Goal: Task Accomplishment & Management: Use online tool/utility

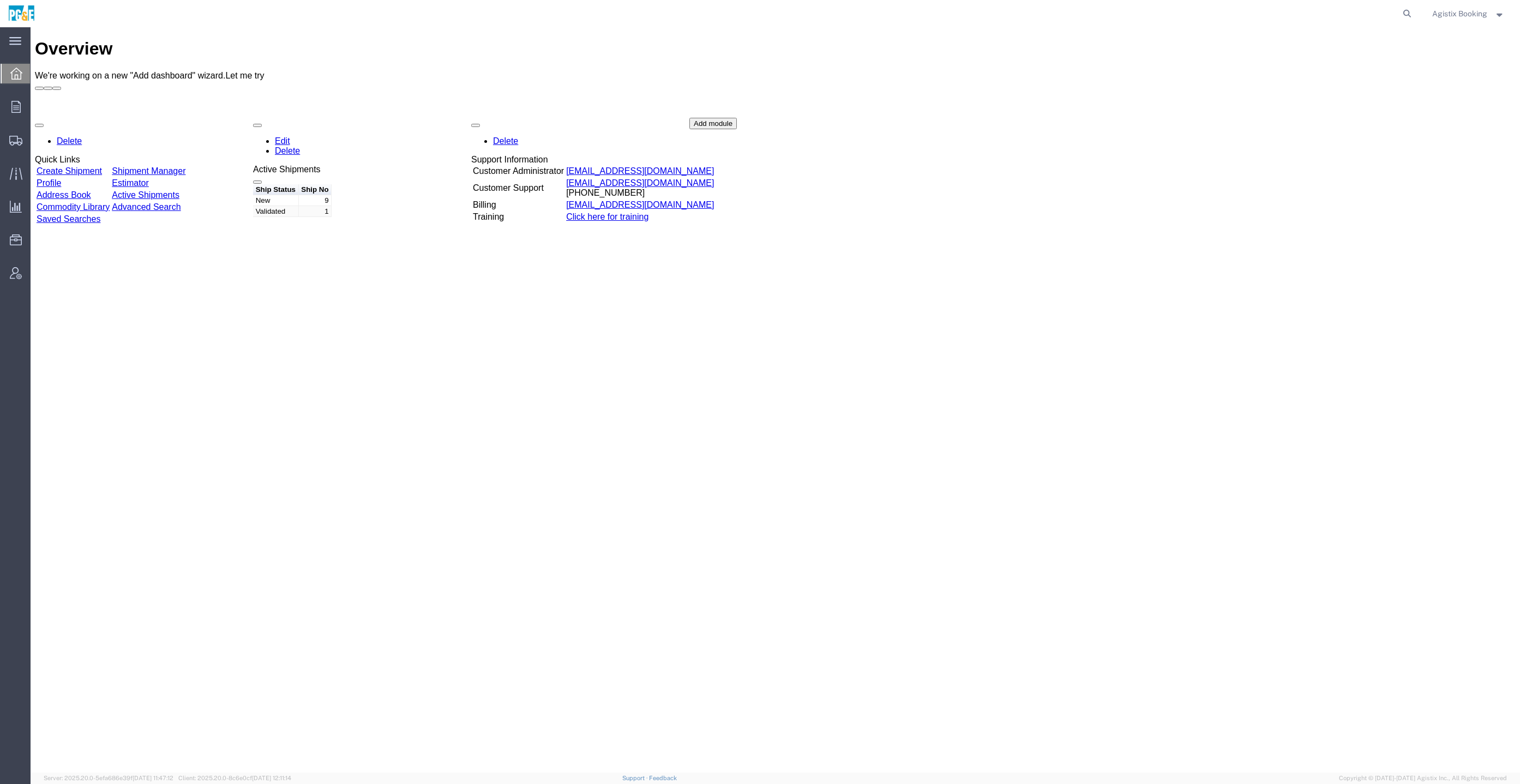
click at [1449, 10] on span "Agistix Booking" at bounding box center [1460, 14] width 55 height 12
click at [1446, 85] on link "Logout" at bounding box center [1468, 76] width 89 height 19
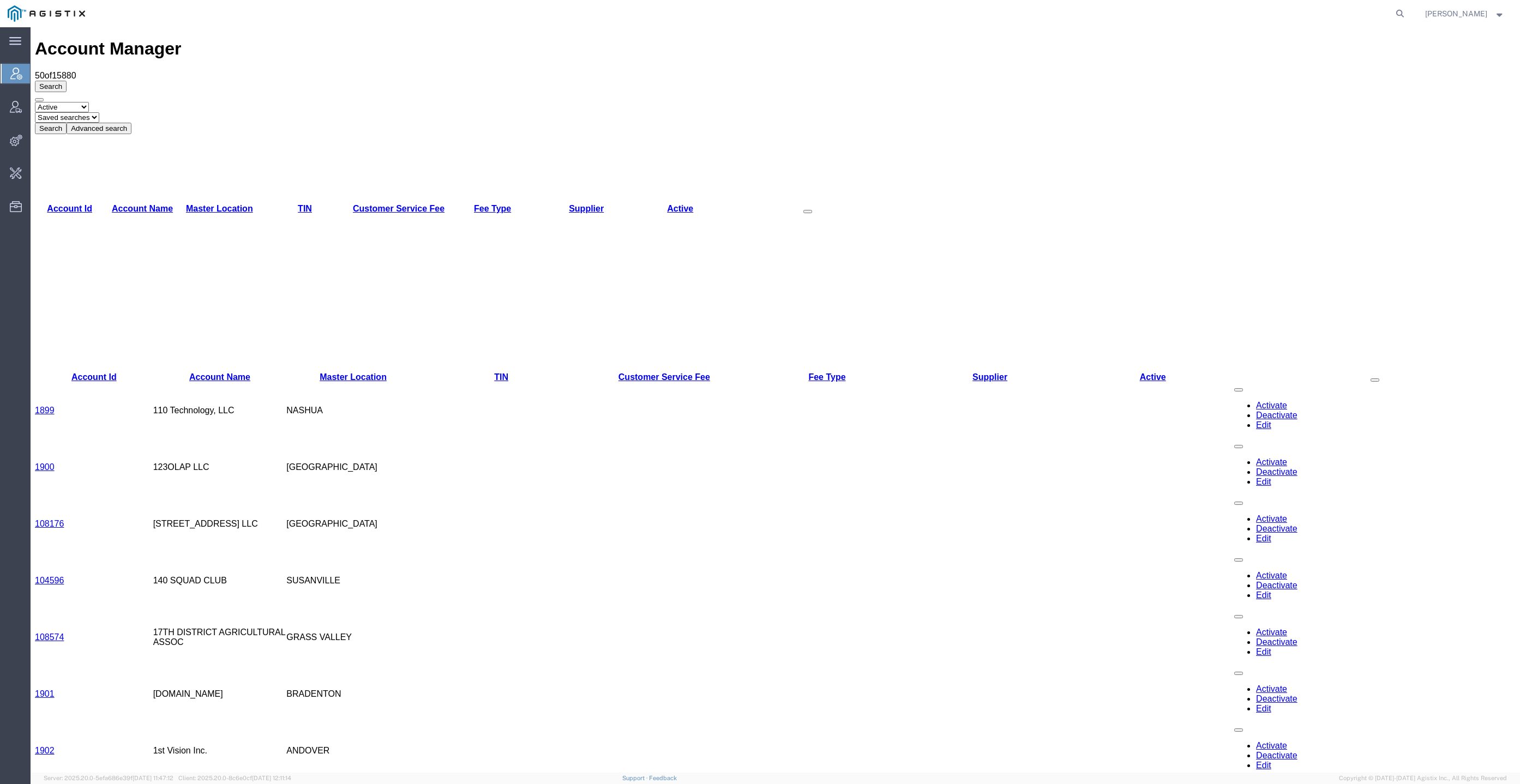
click at [1409, 6] on form at bounding box center [1401, 14] width 18 height 27
click at [1407, 10] on icon at bounding box center [1401, 14] width 16 height 16
type input "lkq corp"
click at [1110, 78] on span "LKQ Corp" at bounding box center [1092, 81] width 35 height 9
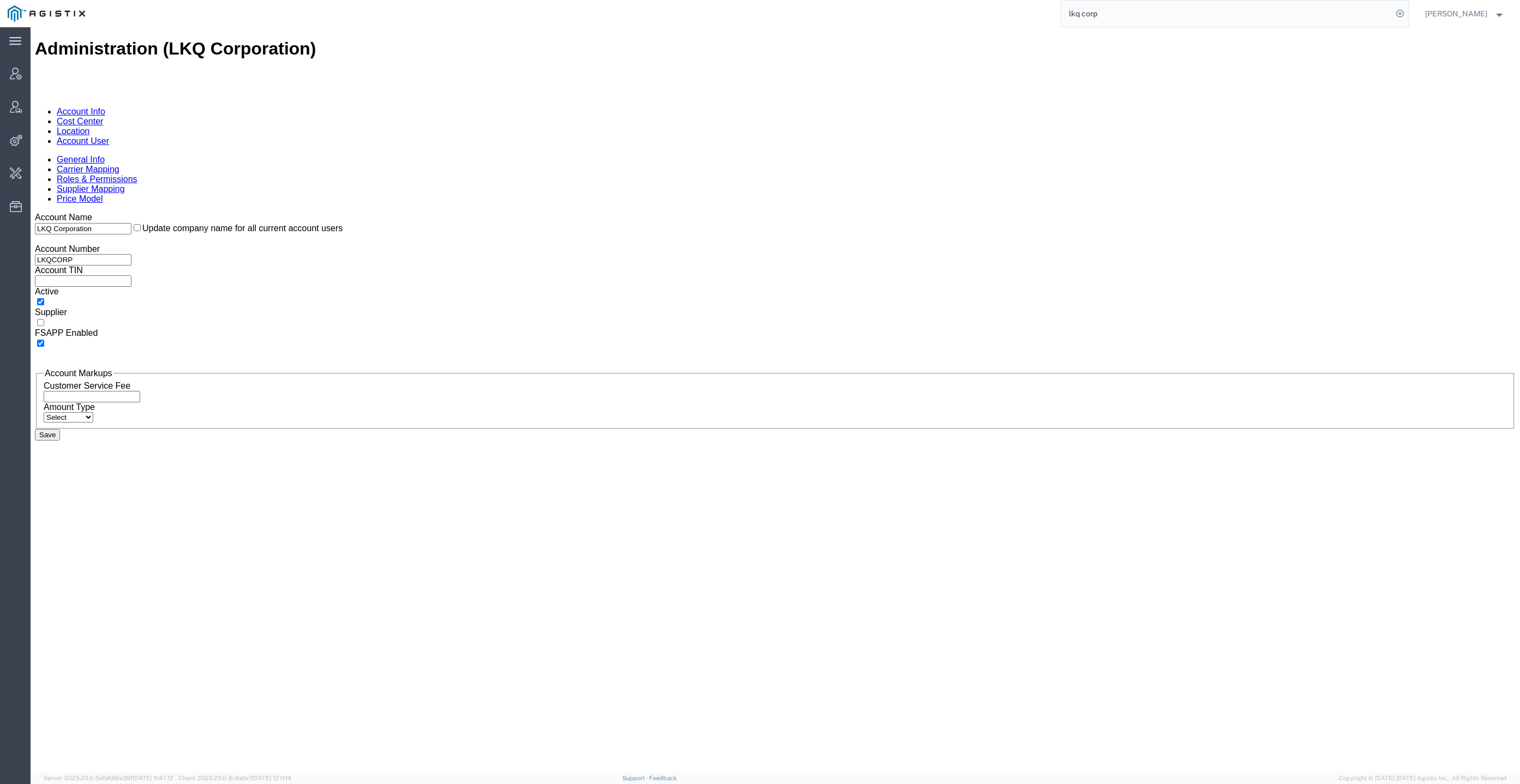
click at [90, 126] on link "Location" at bounding box center [73, 130] width 33 height 9
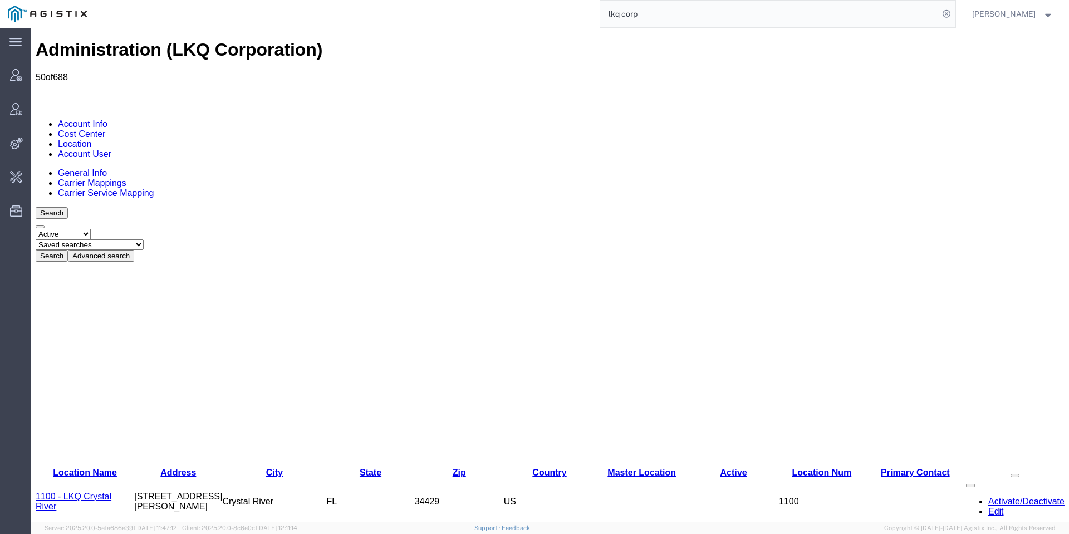
click at [134, 250] on button "Advanced search" at bounding box center [101, 256] width 66 height 12
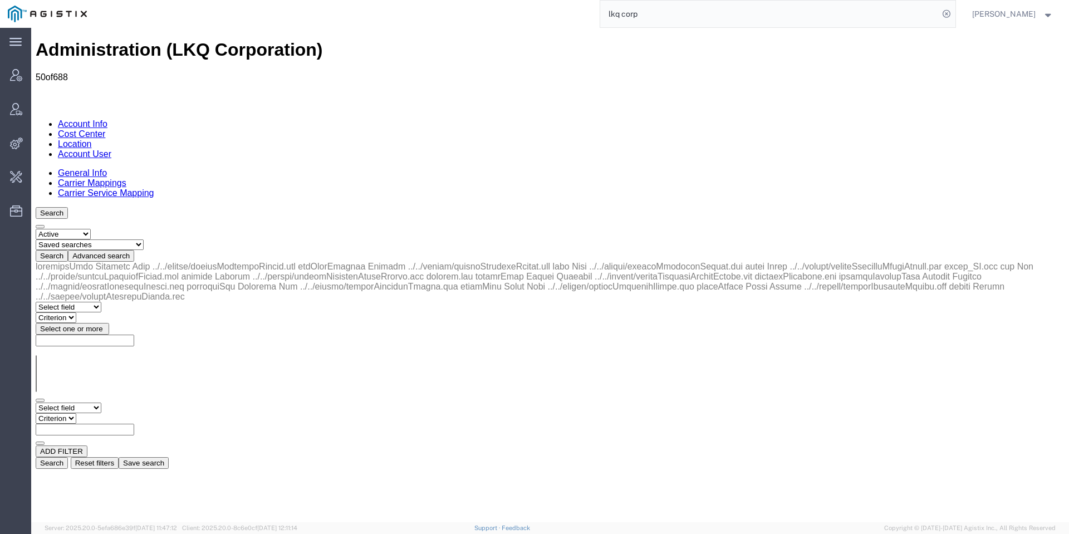
click at [86, 403] on select "Select field Address City Country County Location Name Location Num Master Loca…" at bounding box center [69, 408] width 66 height 11
click at [209, 446] on div "ADD FILTER" at bounding box center [550, 452] width 1029 height 12
click at [88, 403] on select "Select field Address City Country County Location Name Location Num Master Loca…" at bounding box center [69, 408] width 66 height 11
select select "locationName"
click at [36, 403] on select "Select field Address City Country County Location Name Location Num Master Loca…" at bounding box center [69, 408] width 66 height 11
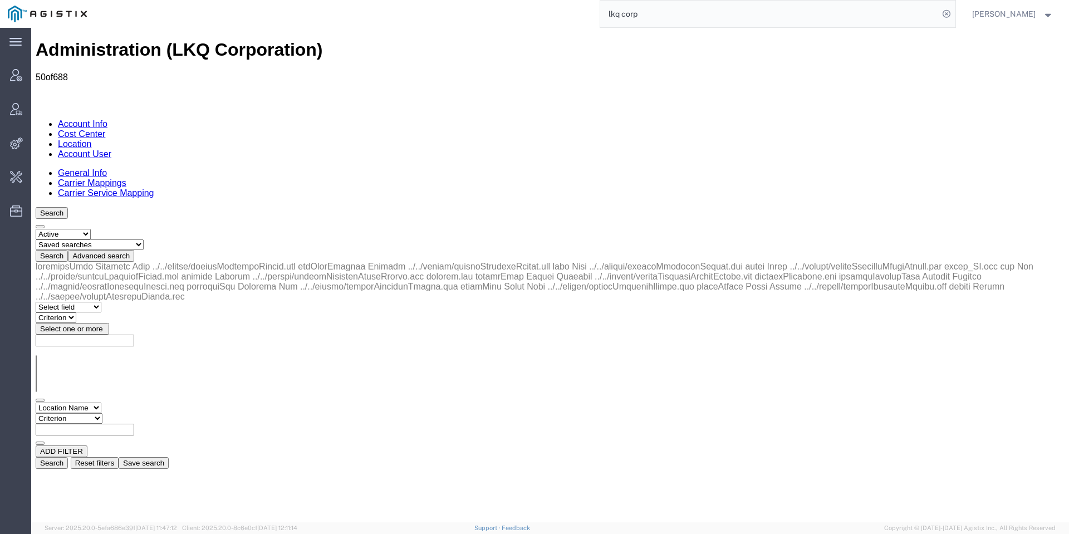
drag, startPoint x: 224, startPoint y: 192, endPoint x: 185, endPoint y: 176, distance: 42.0
click at [102, 413] on select "Criterion contains does not contain is is blank is not blank starts with" at bounding box center [69, 418] width 67 height 11
select select "contains"
click at [102, 413] on select "Criterion contains does not contain is is blank is not blank starts with" at bounding box center [69, 418] width 67 height 11
type input "3021"
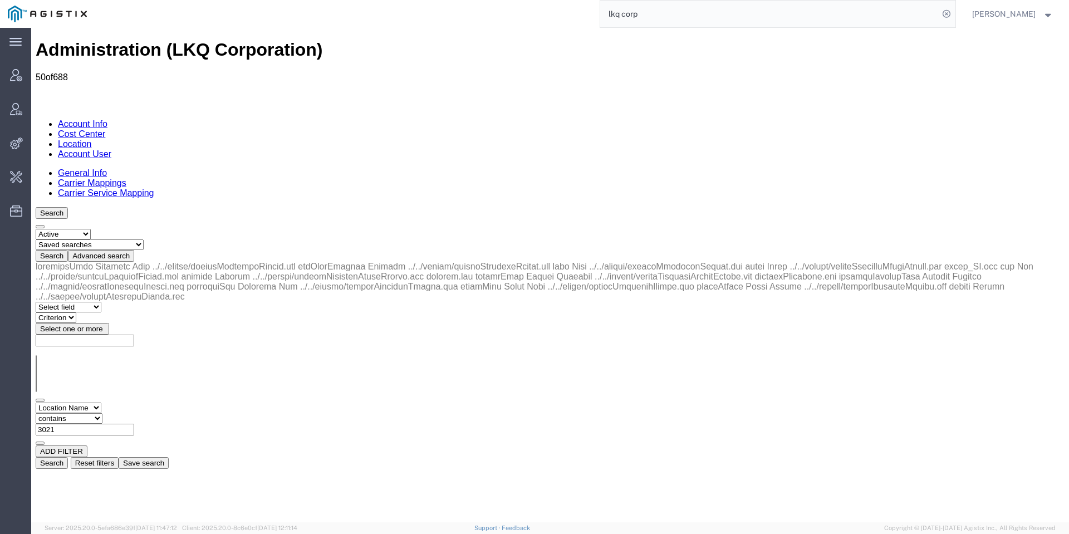
click at [68, 457] on button "Search" at bounding box center [52, 463] width 32 height 12
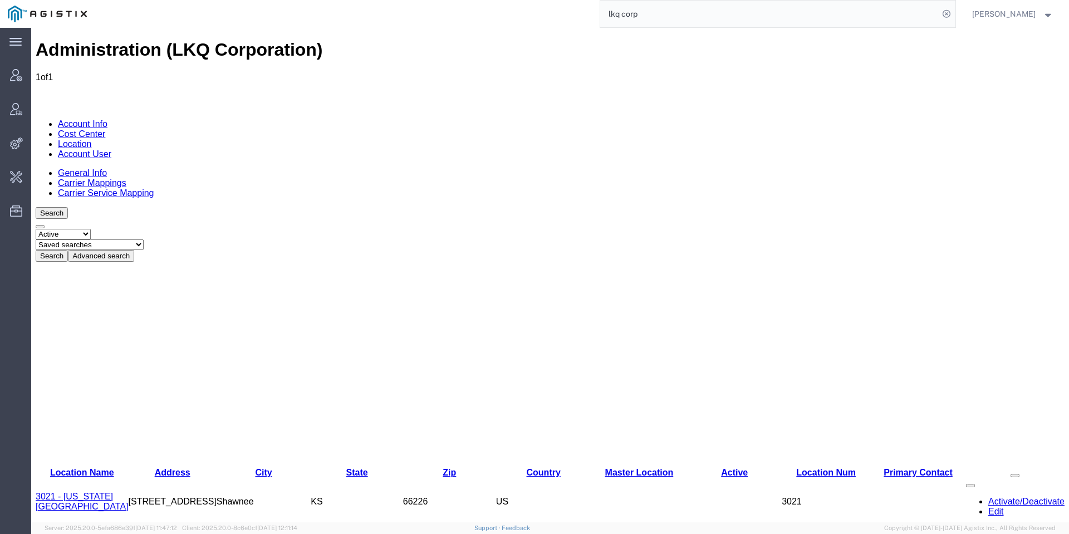
click at [90, 492] on link "3021 - Kansas City MO" at bounding box center [82, 501] width 93 height 19
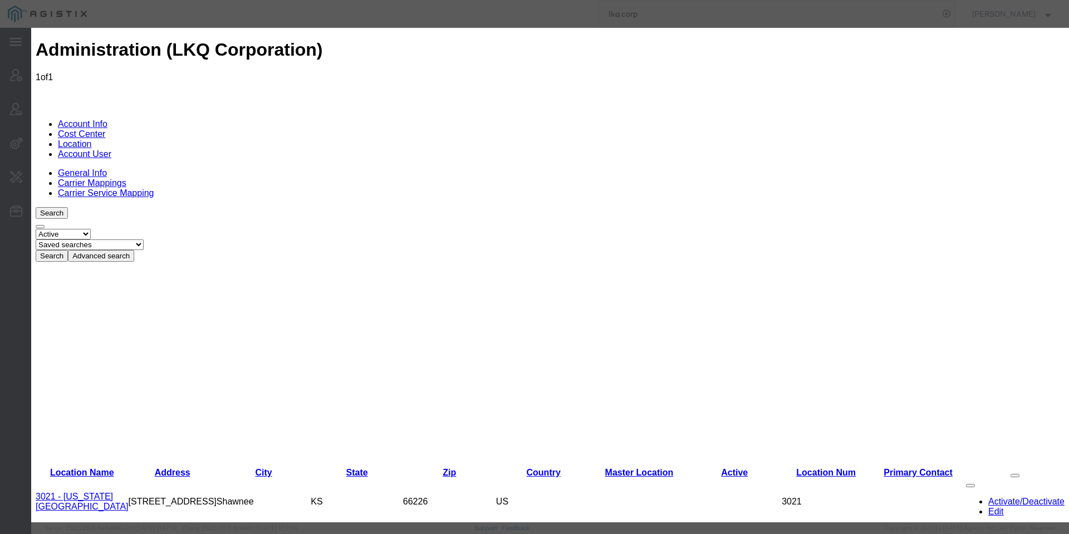
select select "COSTCENTER"
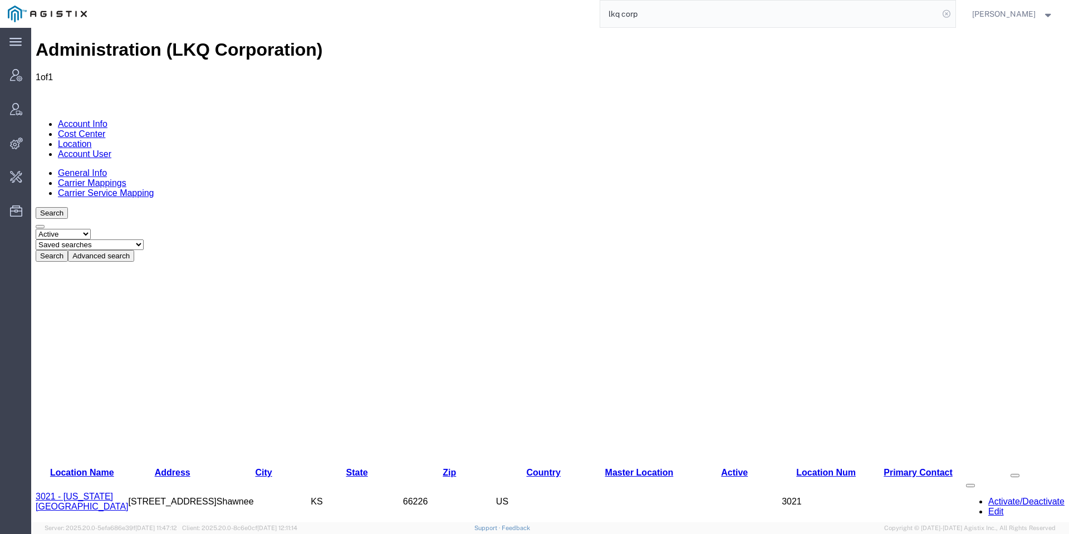
click at [955, 9] on icon at bounding box center [947, 14] width 16 height 16
type input "pg&e"
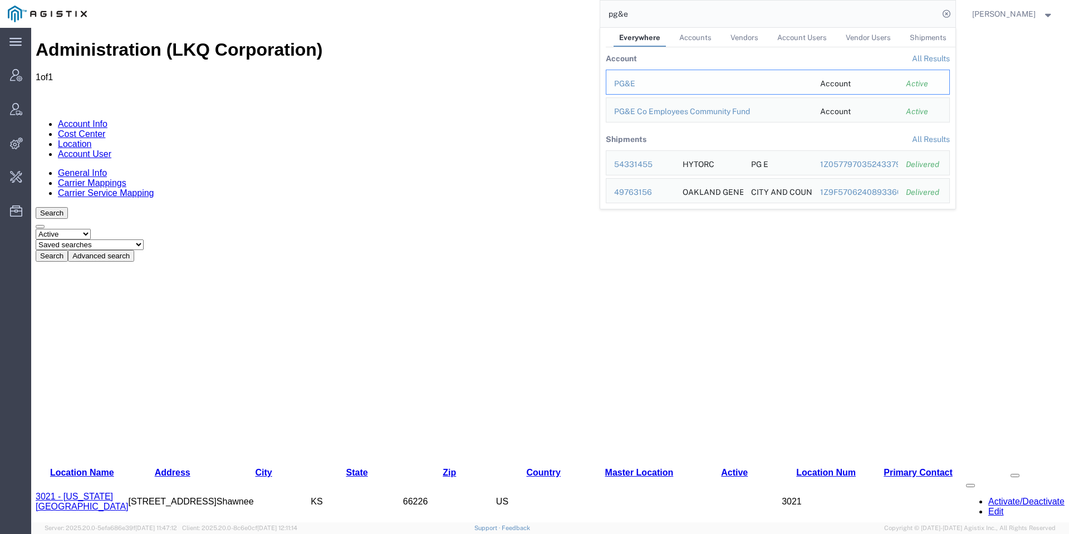
click at [639, 81] on div "PG&E" at bounding box center [709, 84] width 190 height 12
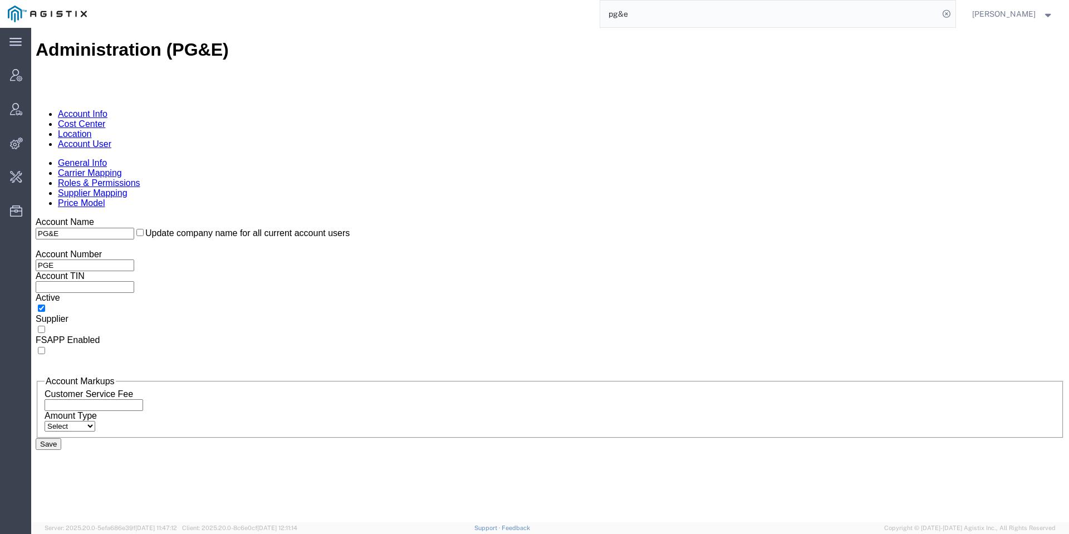
click at [92, 129] on link "Location" at bounding box center [75, 133] width 34 height 9
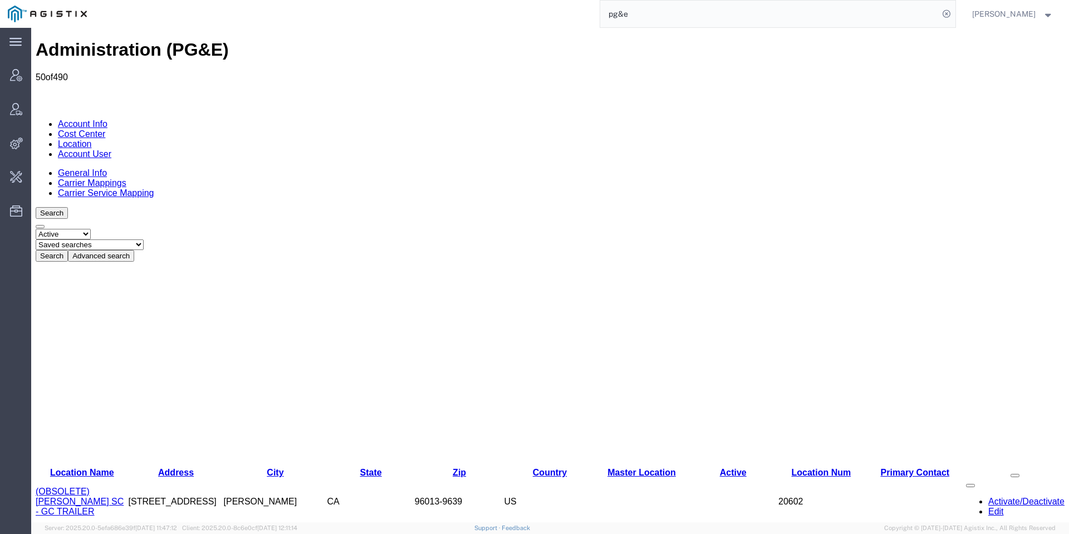
click at [111, 149] on link "Account User" at bounding box center [84, 153] width 53 height 9
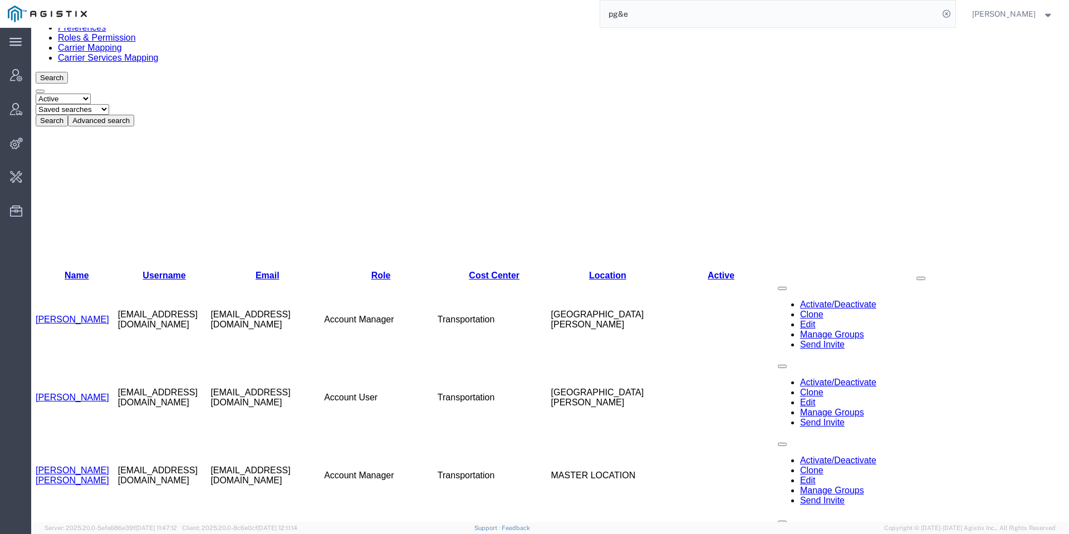
scroll to position [167, 0]
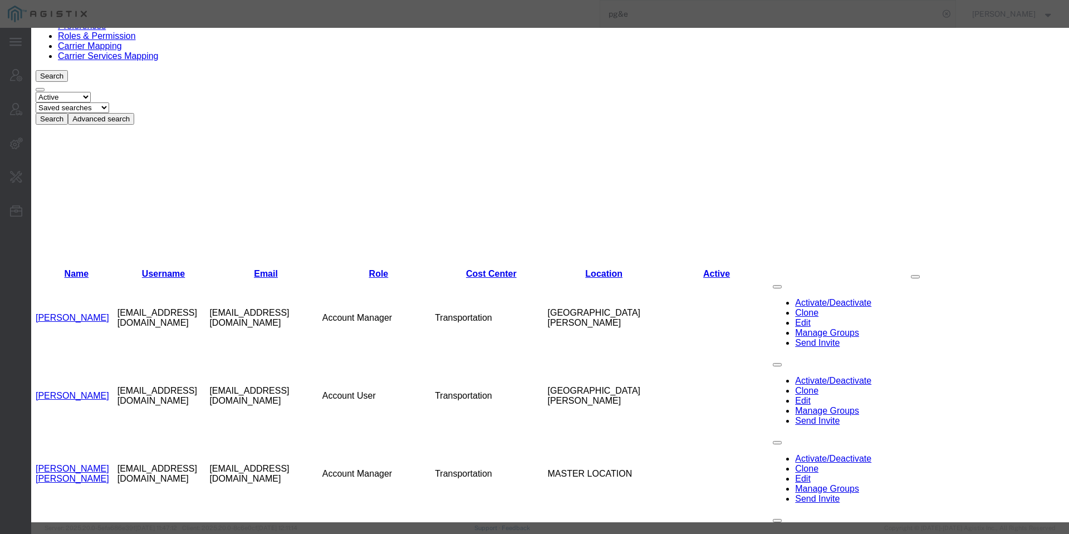
select select "COSTCENTER"
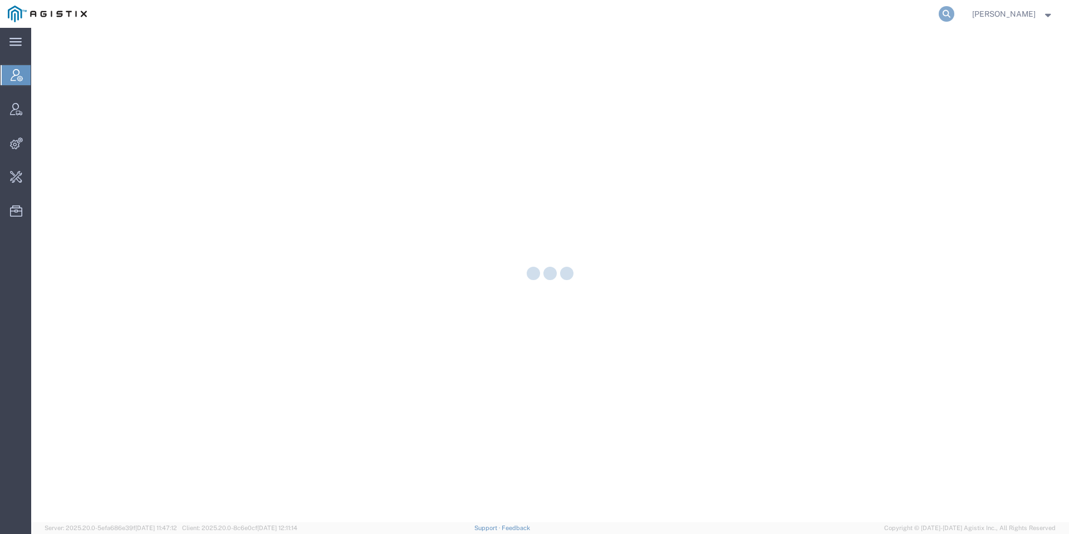
click at [955, 11] on icon at bounding box center [947, 14] width 16 height 16
paste input "56967295"
type input "56967295"
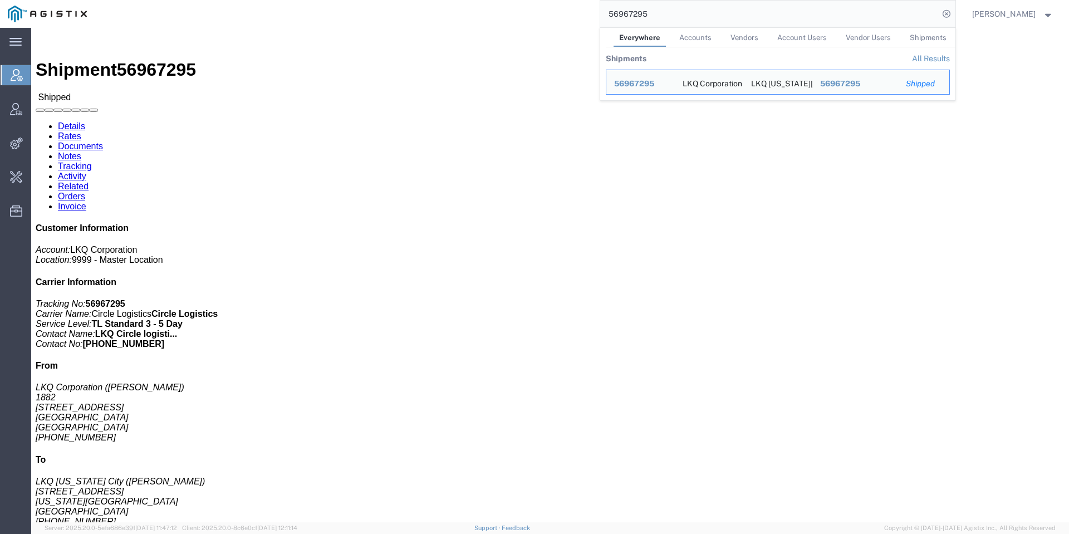
click link "Activity"
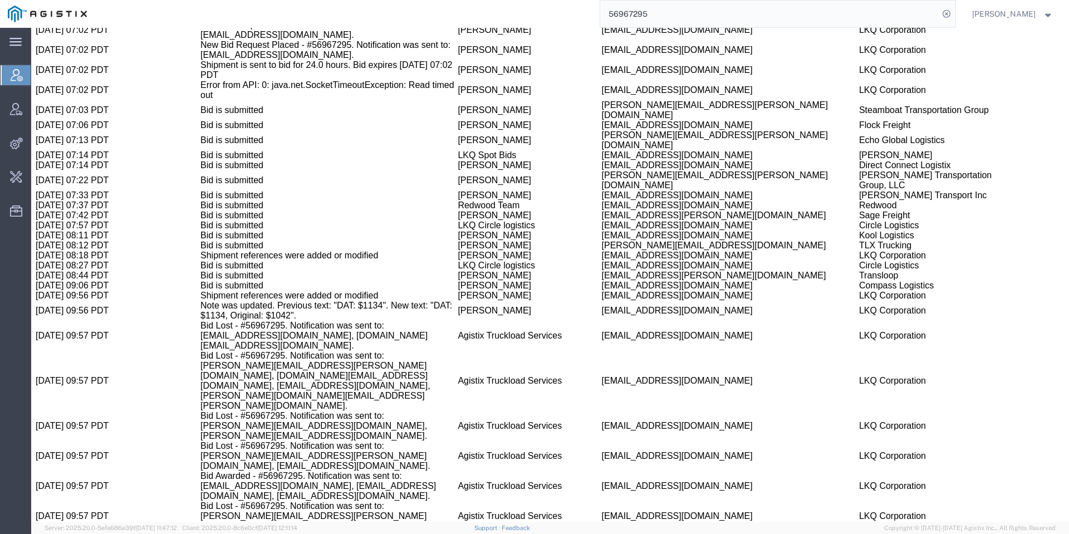
scroll to position [2289, 0]
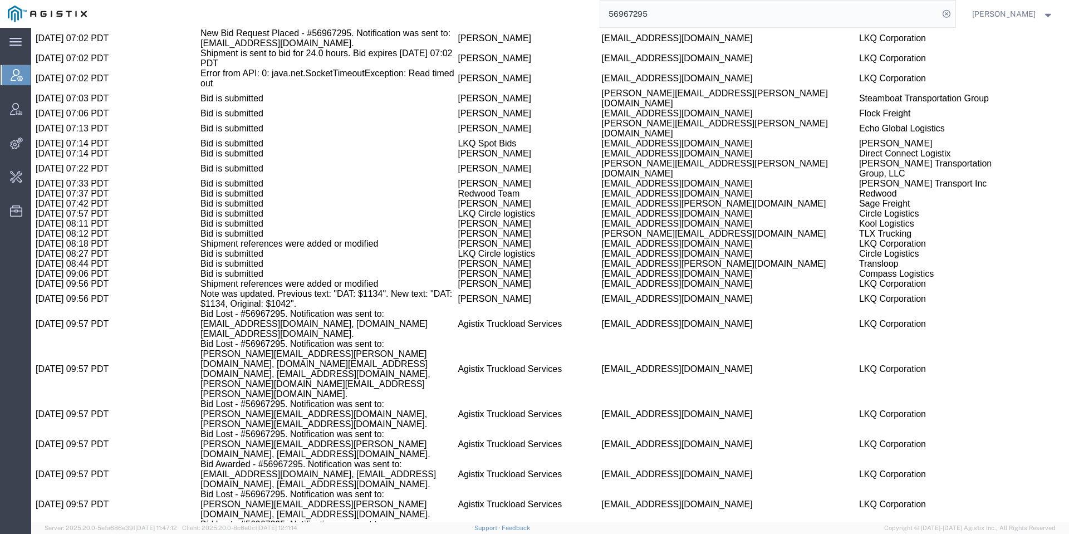
drag, startPoint x: 447, startPoint y: 134, endPoint x: 487, endPoint y: 45, distance: 97.0
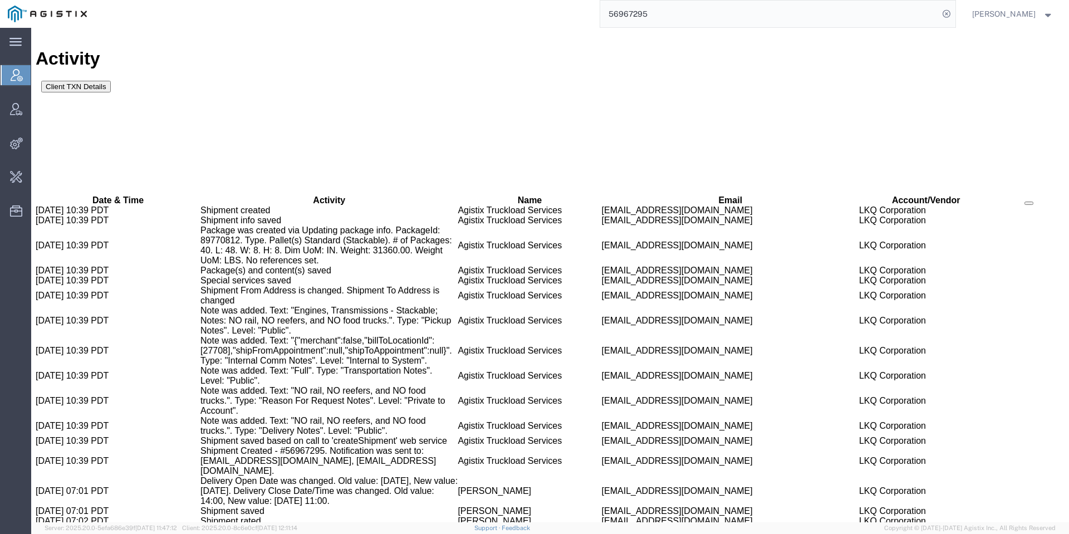
scroll to position [0, 0]
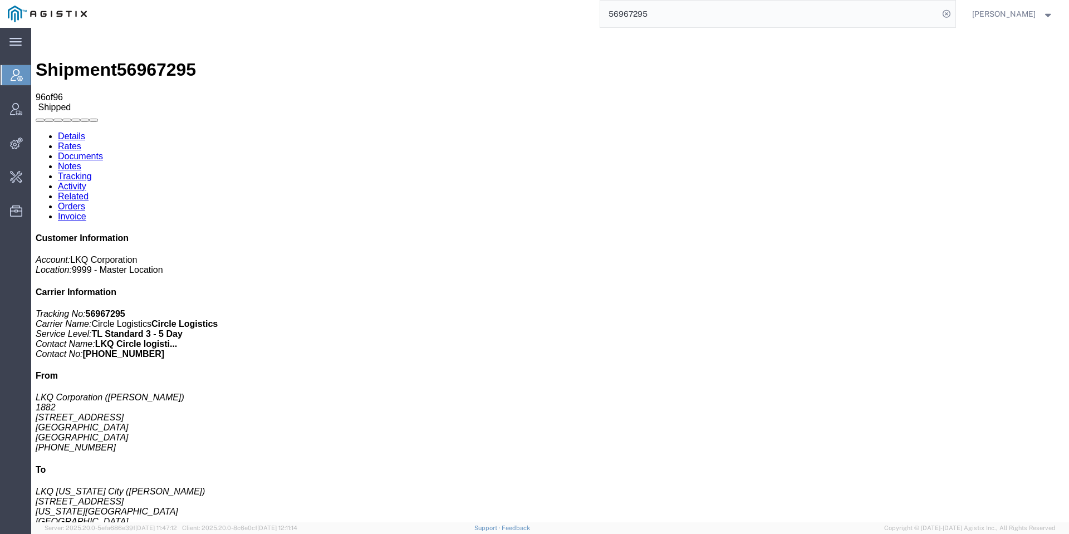
drag, startPoint x: 485, startPoint y: 252, endPoint x: 477, endPoint y: 92, distance: 160.6
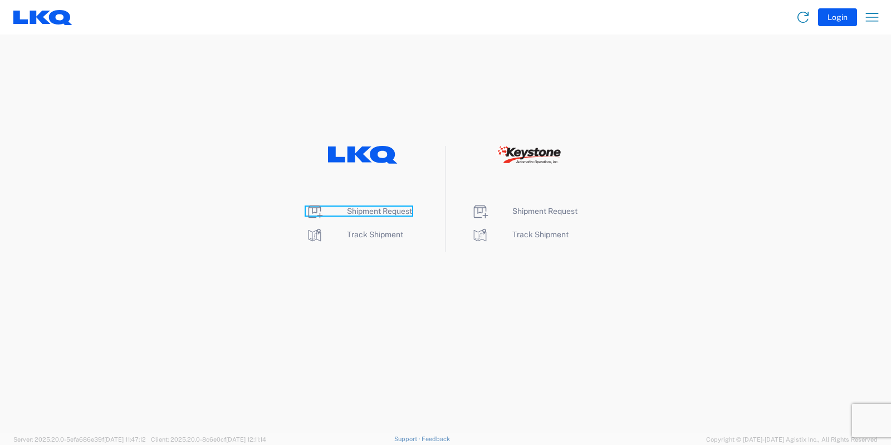
click at [395, 208] on span "Shipment Request" at bounding box center [379, 211] width 65 height 9
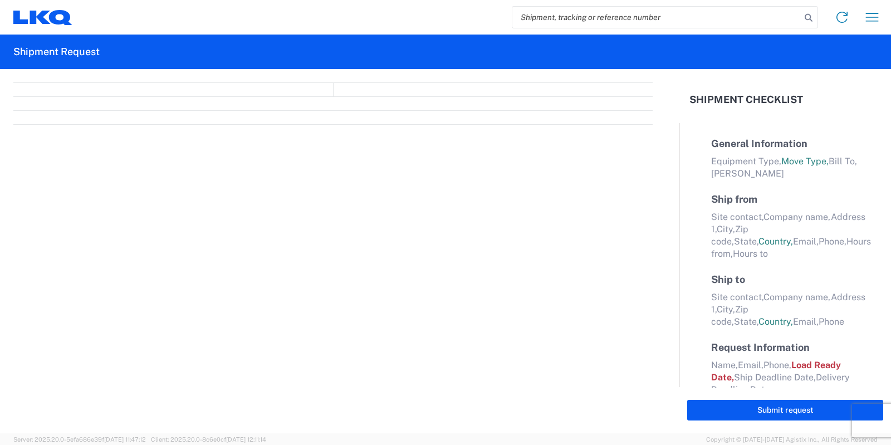
select select "FULL"
select select "LBS"
select select "IN"
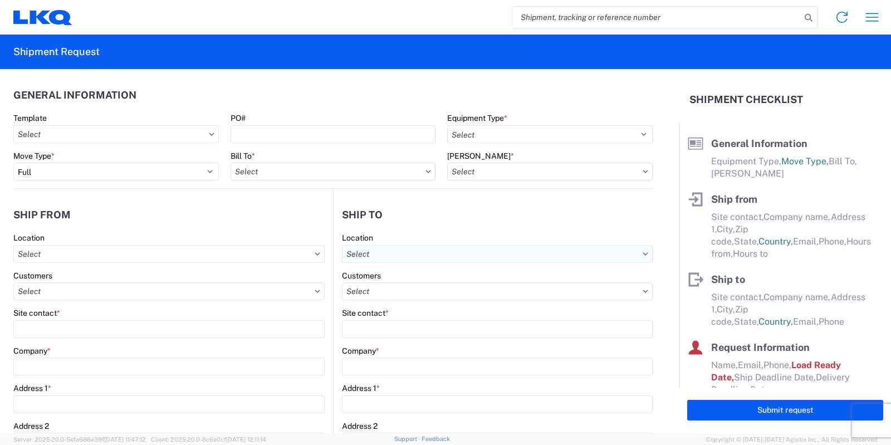
click at [461, 255] on input "text" at bounding box center [497, 254] width 311 height 18
type input "3021"
click at [449, 305] on div "3021 - Kansas City MO" at bounding box center [436, 303] width 195 height 18
type input "3021 - Kansas City MO"
type input "LKQ Corporation"
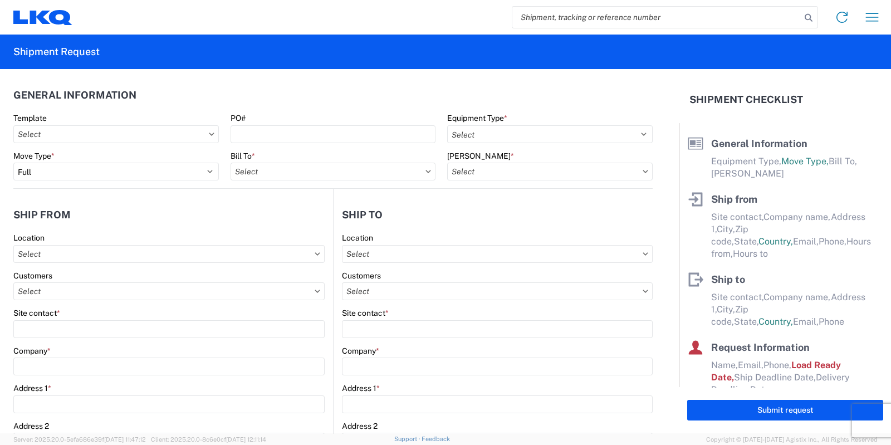
type input "24550 West 43rd Street"
type input "Suite 100"
type input "Shawnee"
type input "66226"
select select "US"
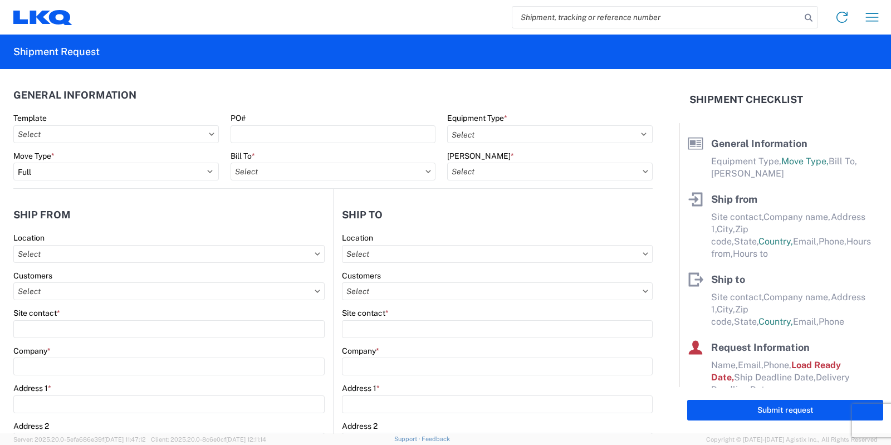
type input "913-982-4221"
type input "07:00"
type input "21:00"
select select
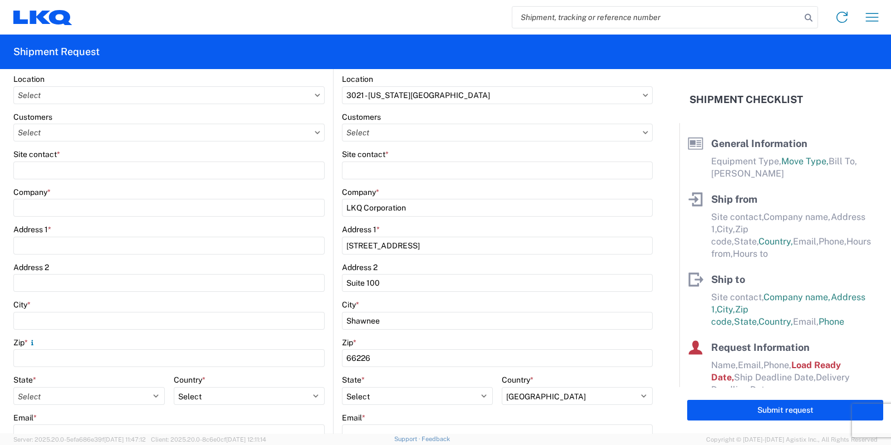
scroll to position [161, 0]
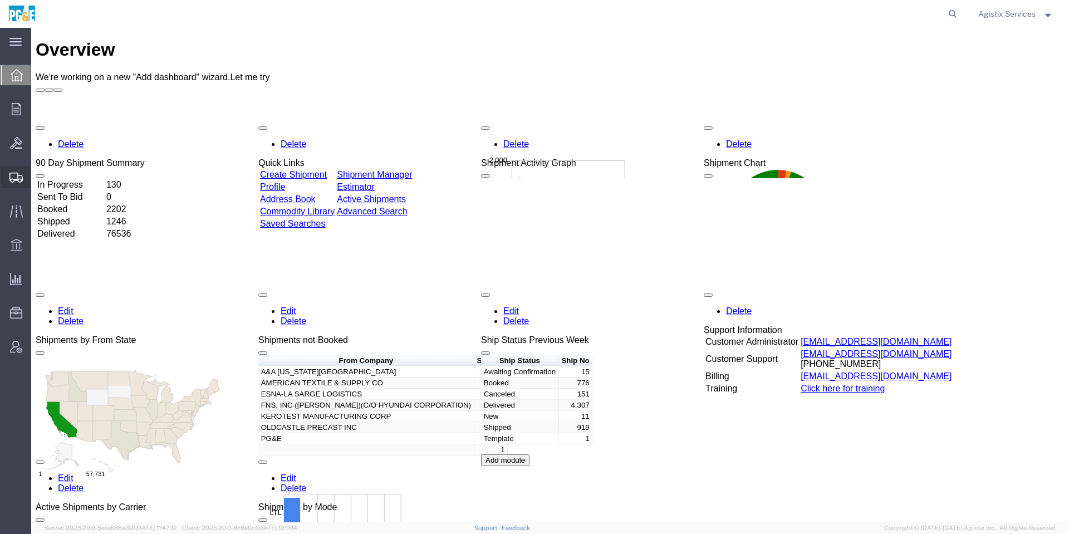
click at [15, 179] on icon at bounding box center [15, 178] width 13 height 10
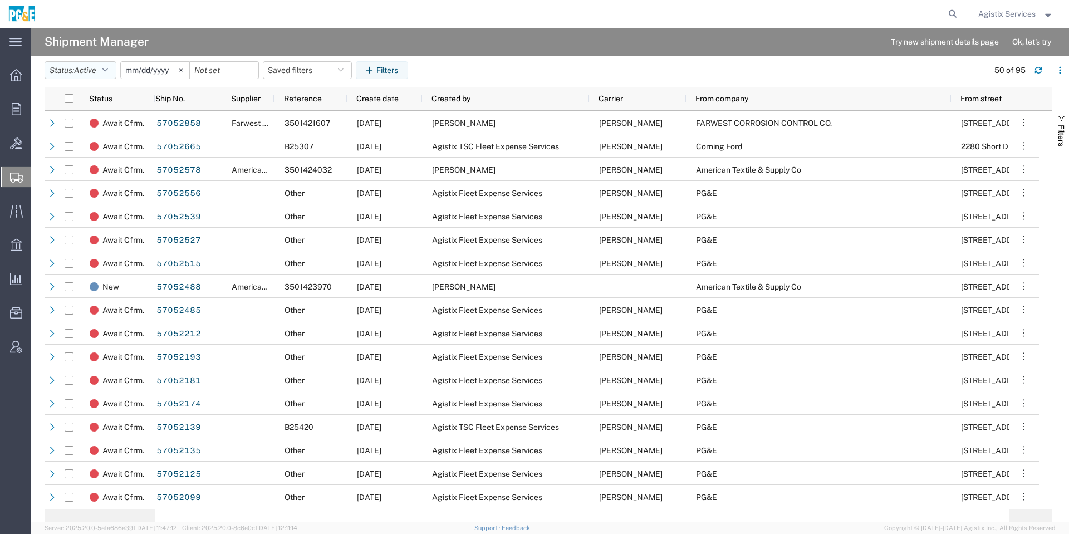
click at [116, 72] on button "Status: Active" at bounding box center [81, 70] width 72 height 18
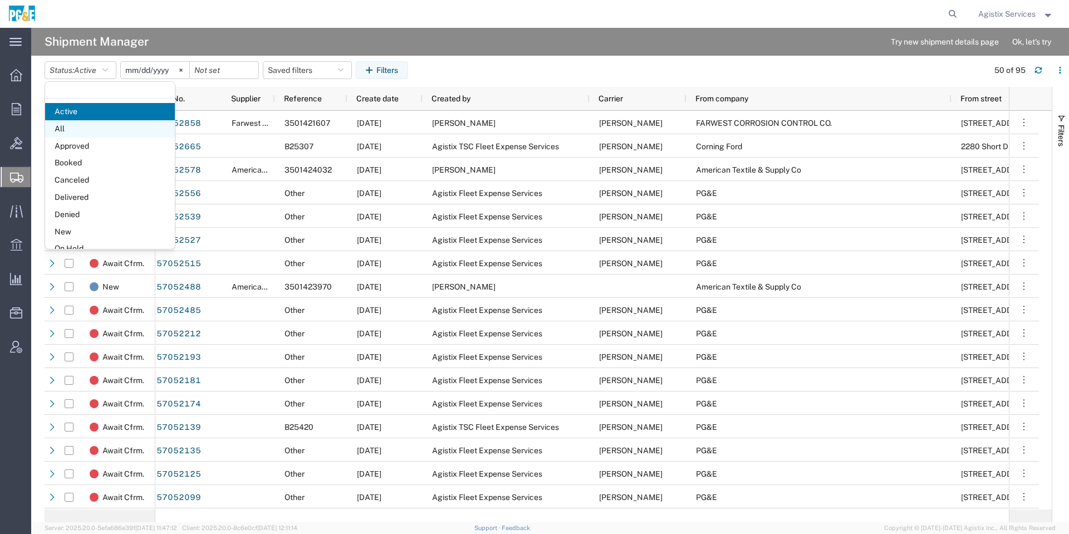
click at [100, 128] on span "All" at bounding box center [110, 128] width 130 height 17
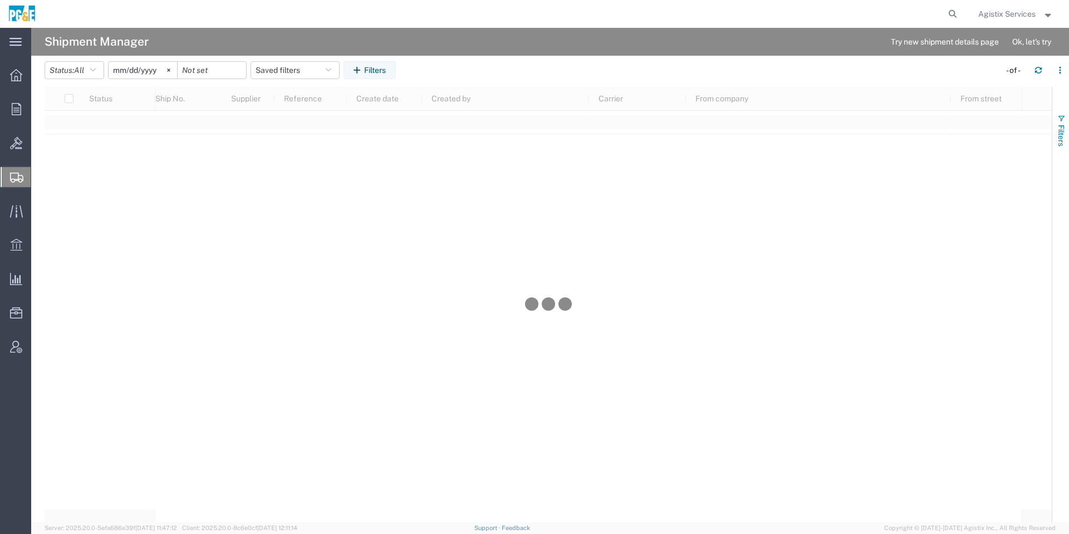
click at [1067, 130] on button "Filters" at bounding box center [1061, 130] width 17 height 60
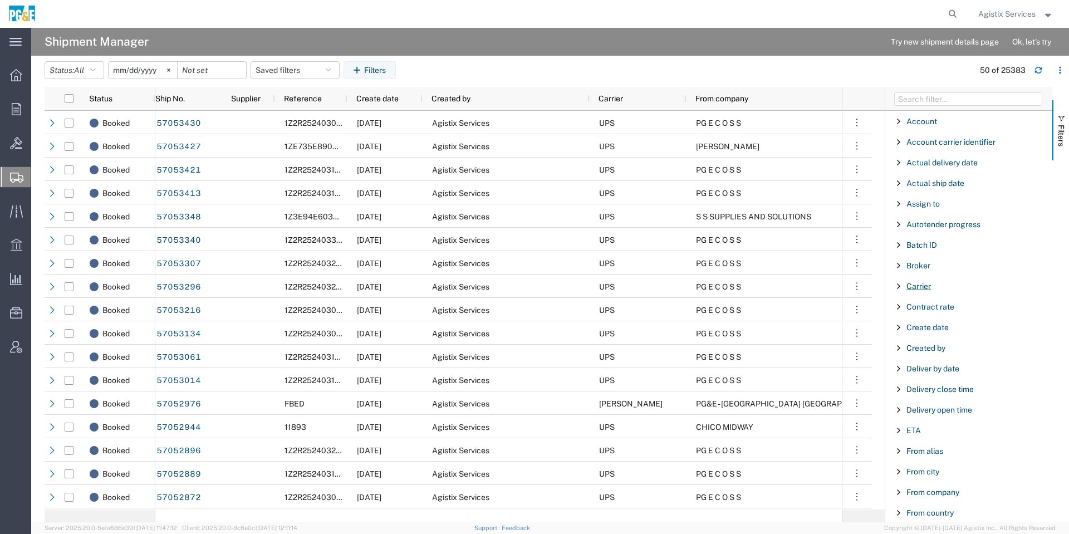
click at [919, 289] on span "Carrier" at bounding box center [919, 286] width 25 height 9
click at [952, 311] on div "starts with" at bounding box center [970, 314] width 128 height 9
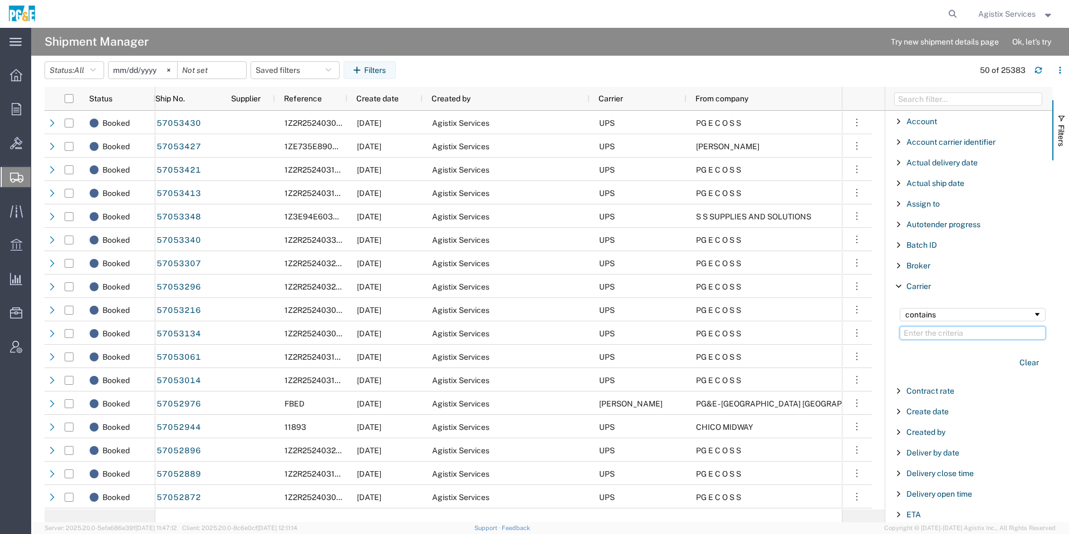
click at [966, 334] on input "Filter Value" at bounding box center [973, 332] width 146 height 13
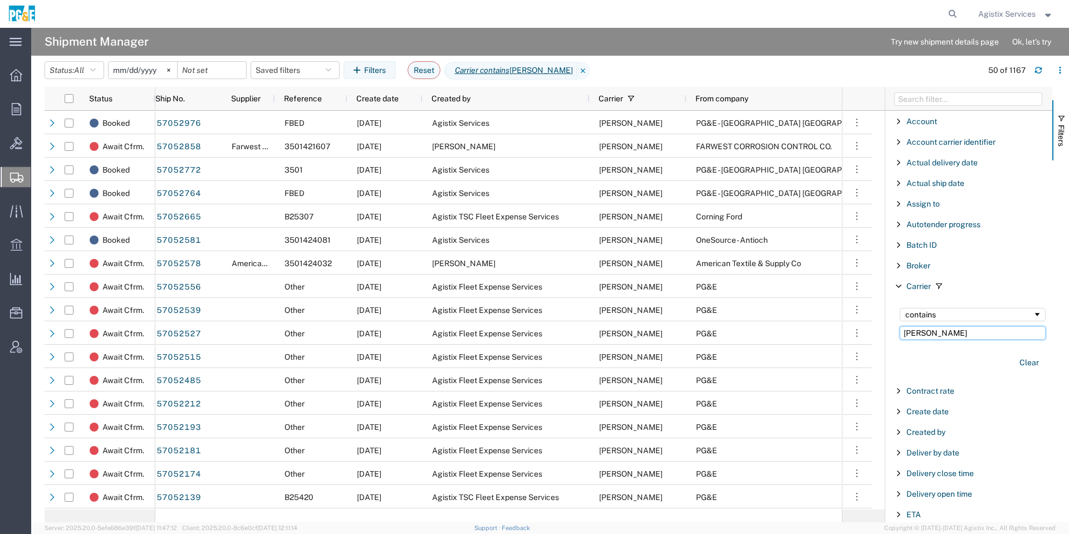
scroll to position [167, 0]
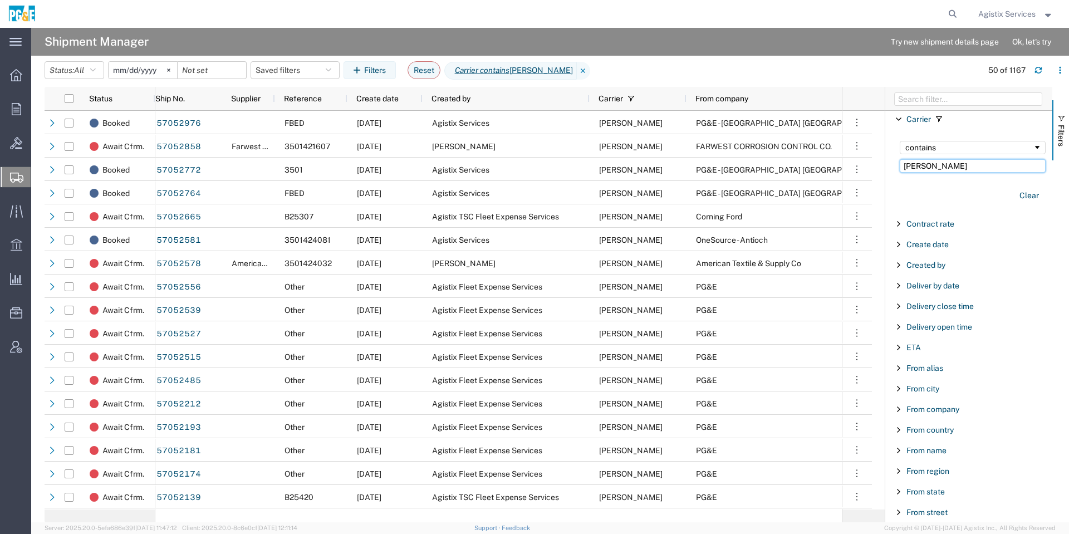
type input "robinson"
click at [933, 272] on div "Created by" at bounding box center [969, 265] width 167 height 20
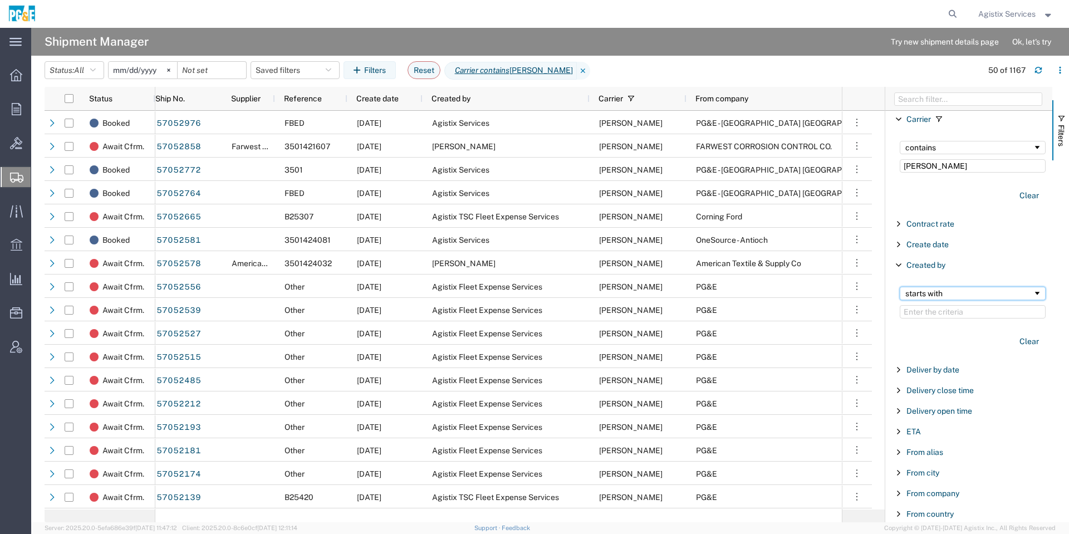
click at [970, 297] on div "starts with" at bounding box center [970, 293] width 128 height 9
click at [972, 316] on input "Filter Value" at bounding box center [973, 311] width 146 height 13
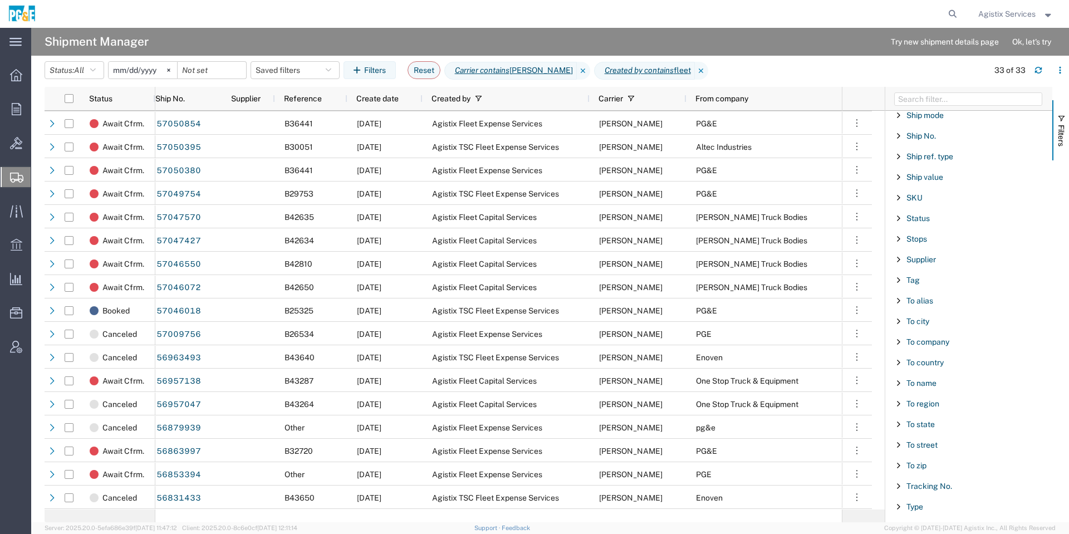
scroll to position [1117, 0]
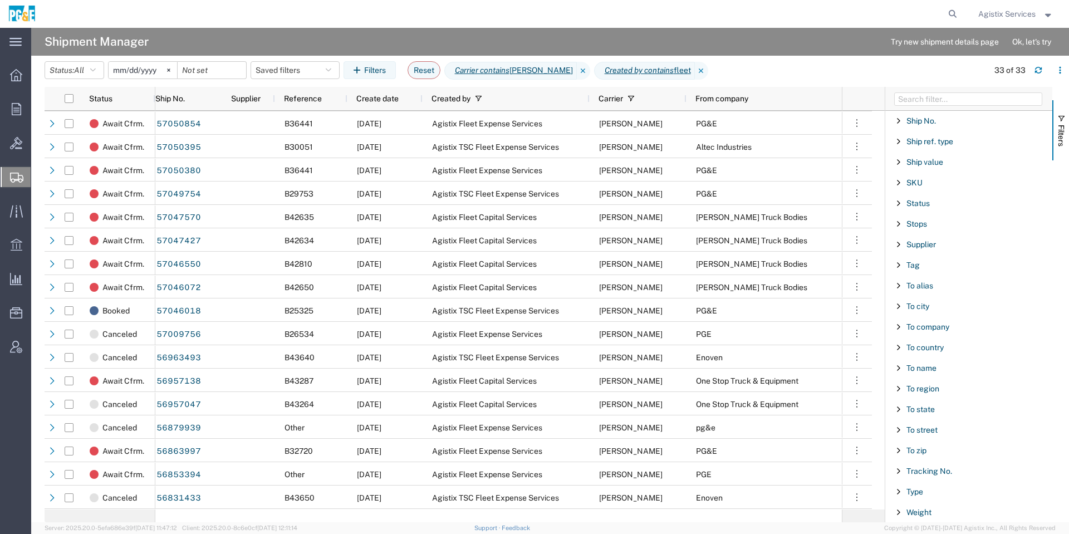
type input "fleet"
click at [902, 331] on div "To company" at bounding box center [969, 327] width 167 height 20
click at [942, 352] on div "starts with" at bounding box center [970, 355] width 128 height 9
click at [899, 329] on span "Filter List 66 Filters" at bounding box center [898, 326] width 9 height 9
click at [896, 199] on span "Filter List 66 Filters" at bounding box center [898, 203] width 9 height 9
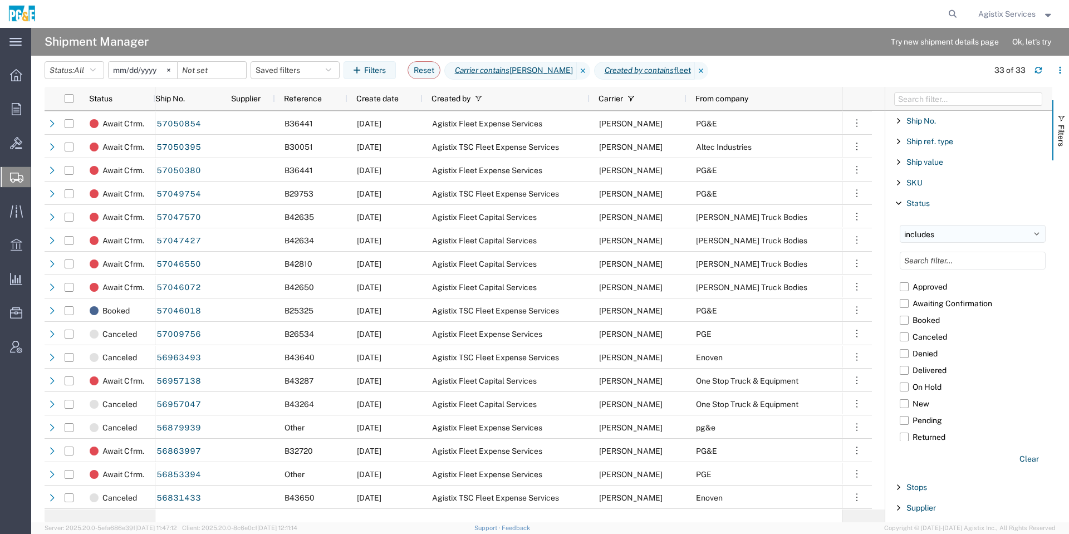
click at [972, 229] on select "includes excludes" at bounding box center [973, 234] width 146 height 18
select select "notin"
click at [900, 225] on select "includes excludes" at bounding box center [973, 234] width 146 height 18
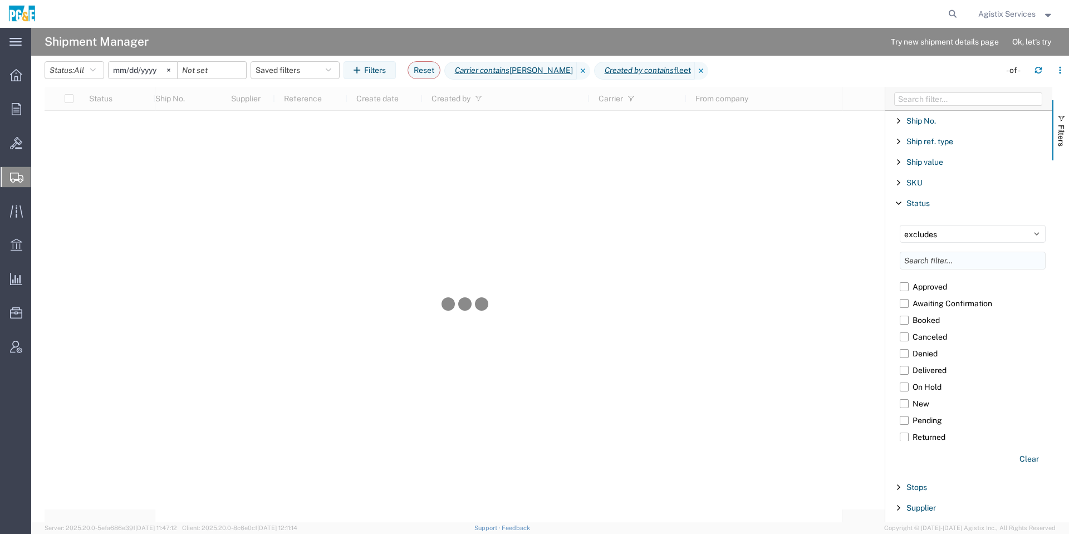
scroll to position [0, 0]
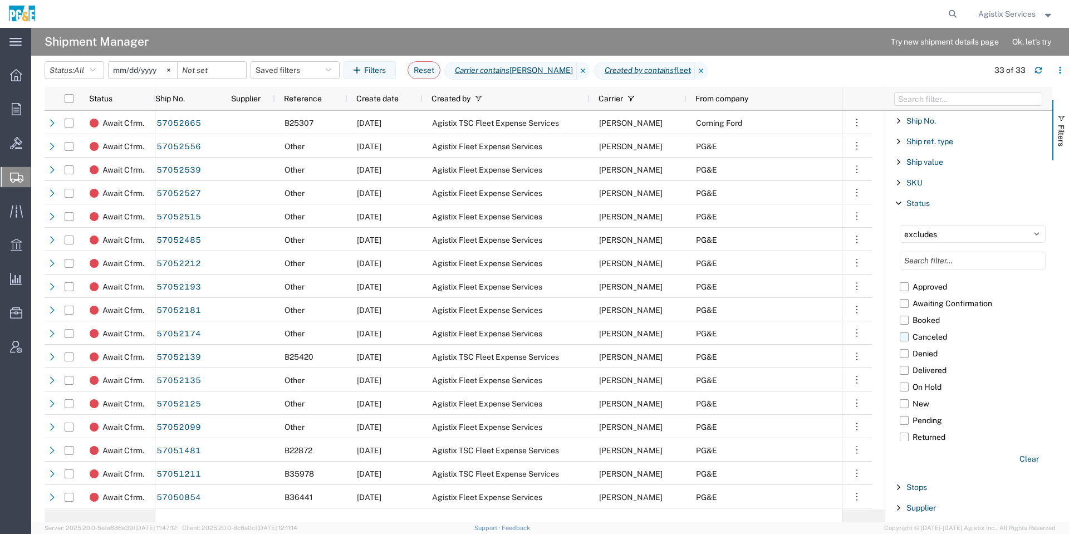
click at [945, 336] on label "Canceled" at bounding box center [973, 337] width 146 height 17
click at [0, 0] on input "Canceled" at bounding box center [0, 0] width 0 height 0
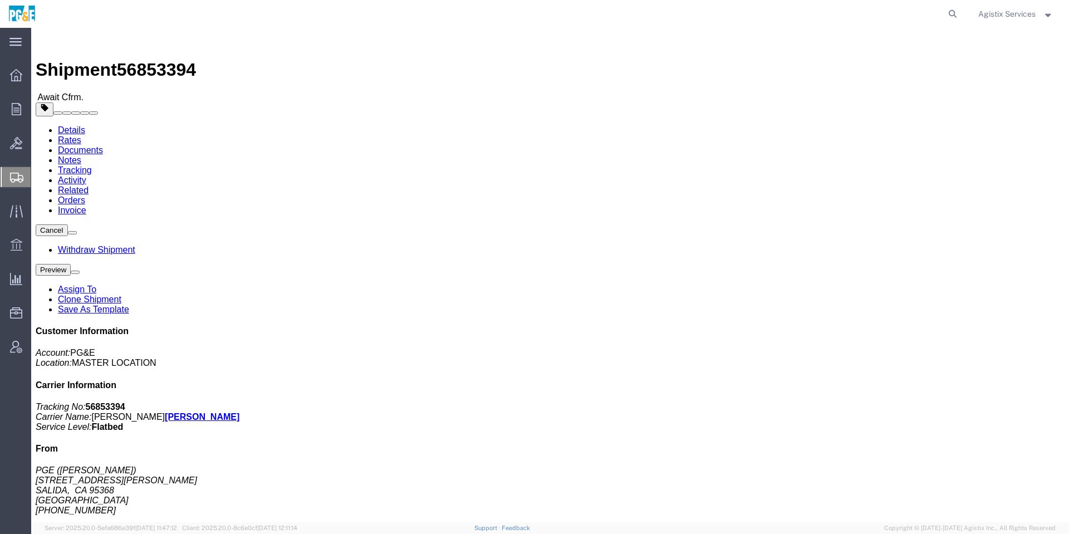
click span "56853394"
copy span "56853394"
